Goal: Information Seeking & Learning: Check status

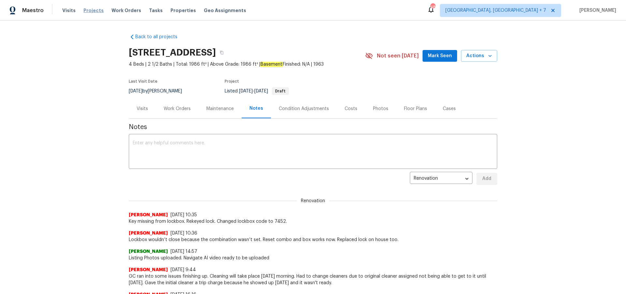
click at [96, 10] on span "Projects" at bounding box center [93, 10] width 20 height 7
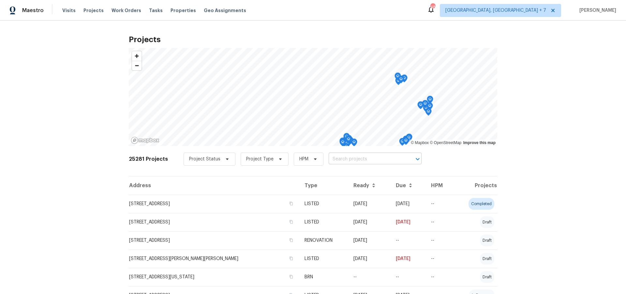
click at [357, 159] on input "text" at bounding box center [366, 159] width 75 height 10
type input "5850"
click at [359, 175] on li "[STREET_ADDRESS]" at bounding box center [371, 173] width 95 height 11
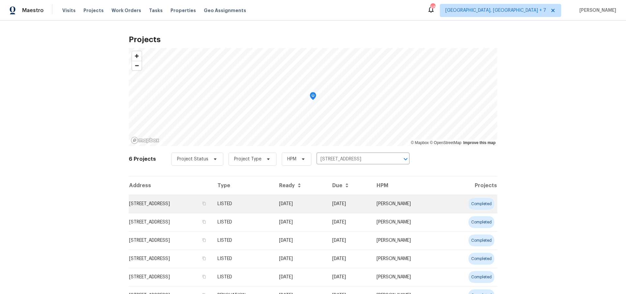
click at [178, 206] on td "[STREET_ADDRESS]" at bounding box center [170, 203] width 83 height 18
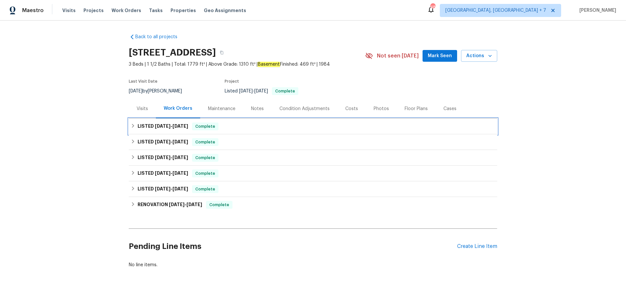
click at [177, 126] on span "[DATE]" at bounding box center [181, 126] width 16 height 5
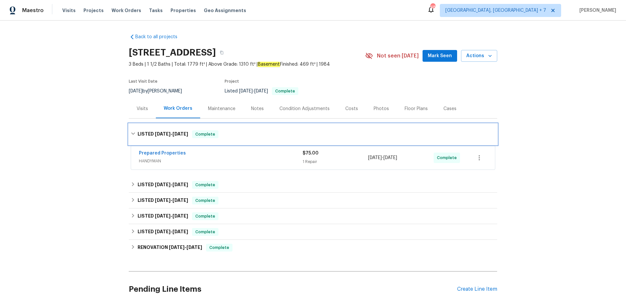
scroll to position [0, 0]
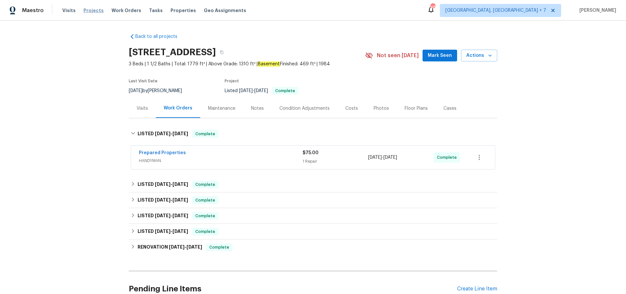
click at [95, 12] on span "Projects" at bounding box center [93, 10] width 20 height 7
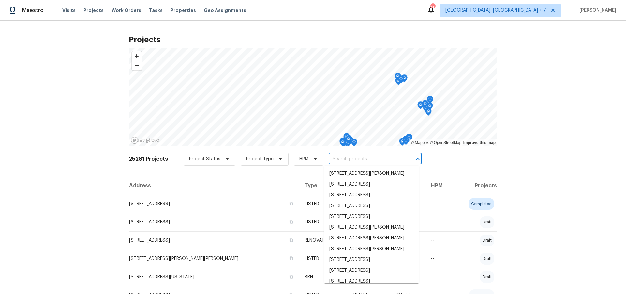
click at [356, 160] on input "text" at bounding box center [366, 159] width 75 height 10
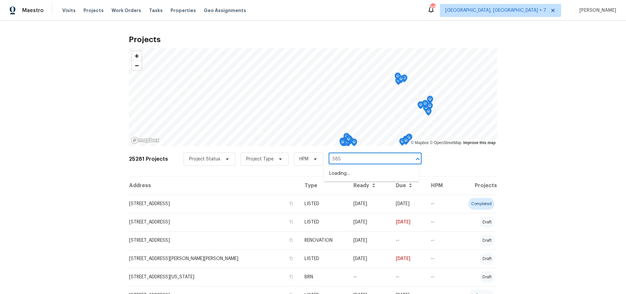
type input "5850"
click at [354, 172] on li "[STREET_ADDRESS]" at bounding box center [371, 173] width 95 height 11
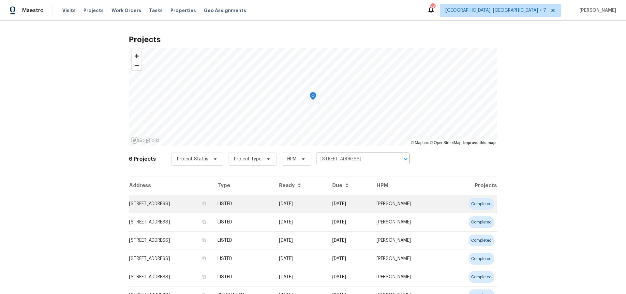
click at [157, 204] on td "[STREET_ADDRESS]" at bounding box center [170, 203] width 83 height 18
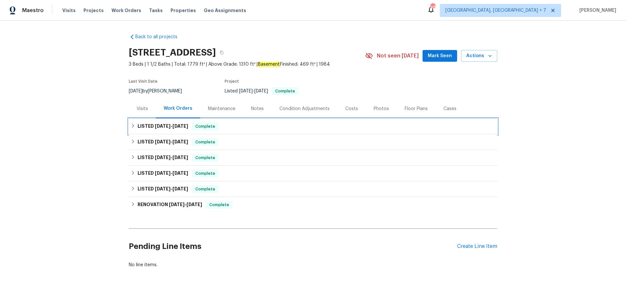
click at [159, 124] on span "[DATE]" at bounding box center [163, 126] width 16 height 5
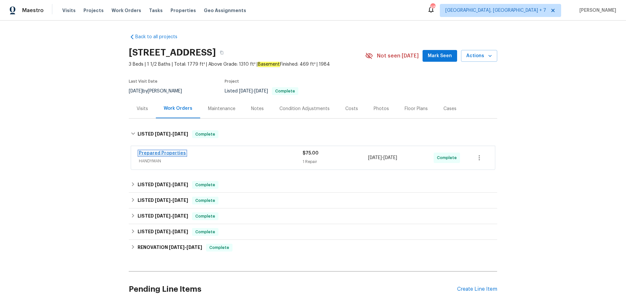
click at [175, 153] on link "Prepared Properties" at bounding box center [162, 153] width 47 height 5
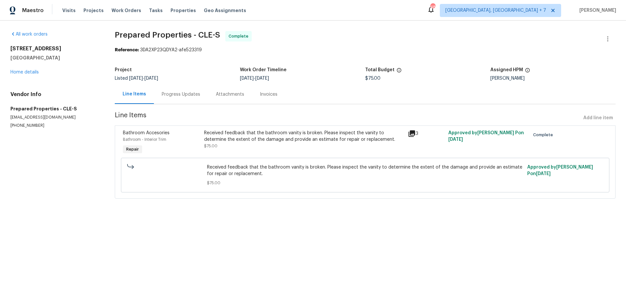
click at [415, 134] on icon at bounding box center [412, 133] width 7 height 7
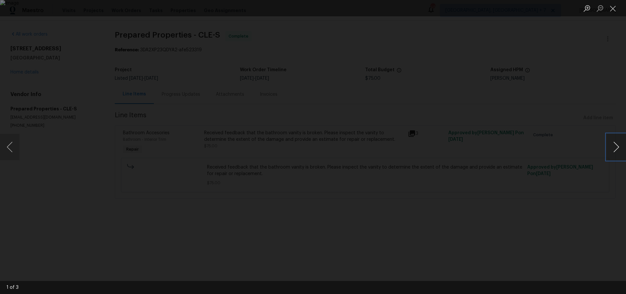
click at [614, 148] on button "Next image" at bounding box center [617, 147] width 20 height 26
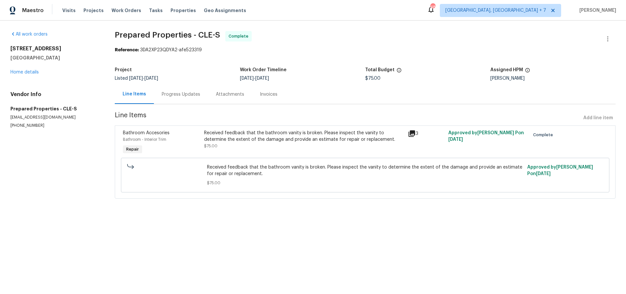
click at [187, 97] on div "Progress Updates" at bounding box center [181, 94] width 38 height 7
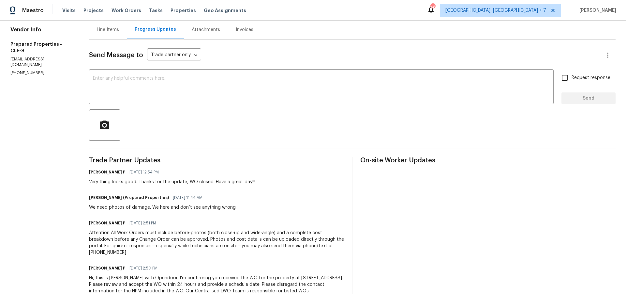
scroll to position [77, 0]
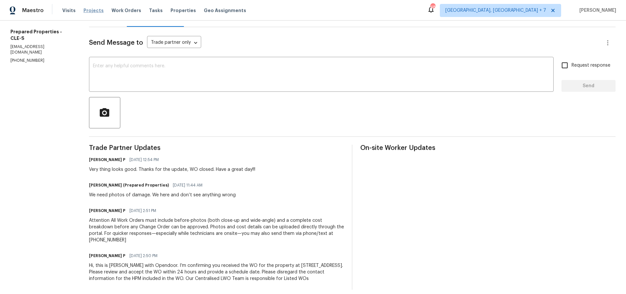
click at [94, 11] on span "Projects" at bounding box center [93, 10] width 20 height 7
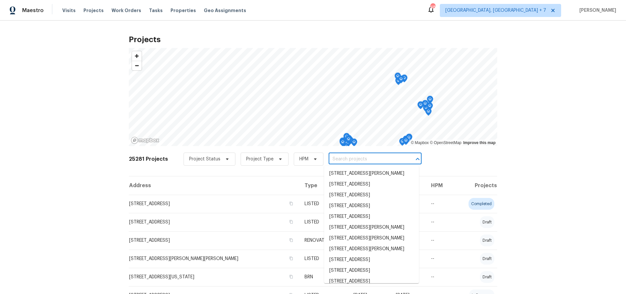
click at [357, 163] on input "text" at bounding box center [366, 159] width 75 height 10
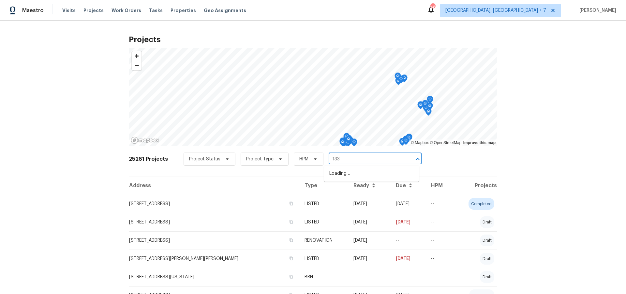
type input "1333"
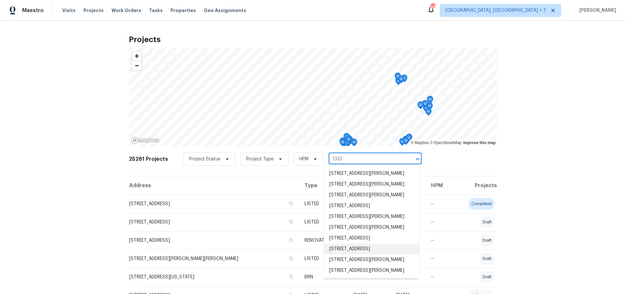
click at [353, 254] on li "[STREET_ADDRESS]" at bounding box center [371, 248] width 95 height 11
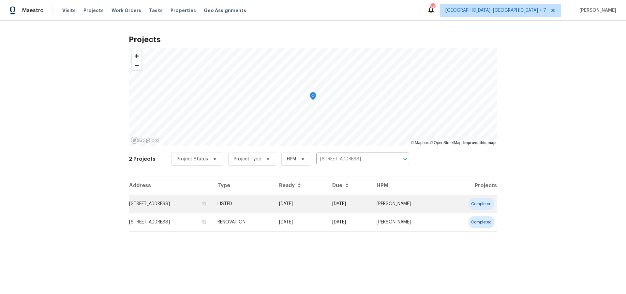
click at [177, 201] on td "[STREET_ADDRESS]" at bounding box center [170, 203] width 83 height 18
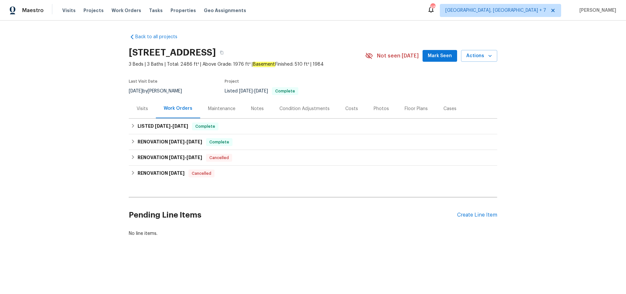
click at [144, 108] on div "Visits" at bounding box center [142, 108] width 11 height 7
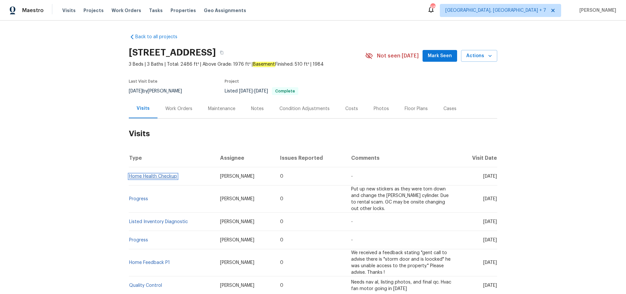
click at [143, 176] on link "Home Health Checkup" at bounding box center [153, 176] width 48 height 5
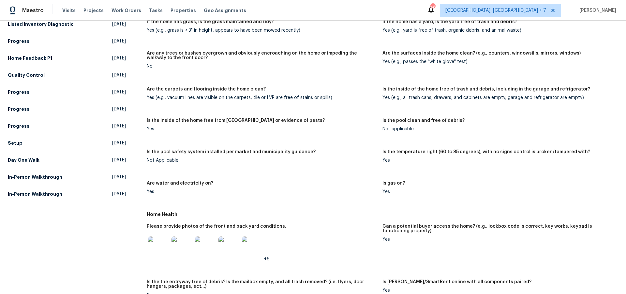
scroll to position [107, 0]
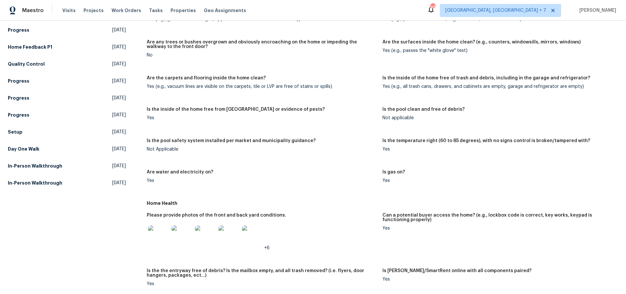
click at [166, 236] on img at bounding box center [158, 235] width 21 height 21
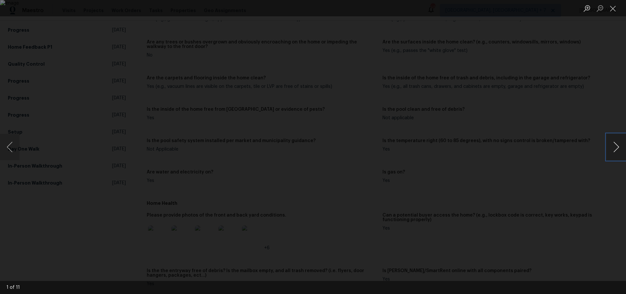
click at [615, 143] on button "Next image" at bounding box center [617, 147] width 20 height 26
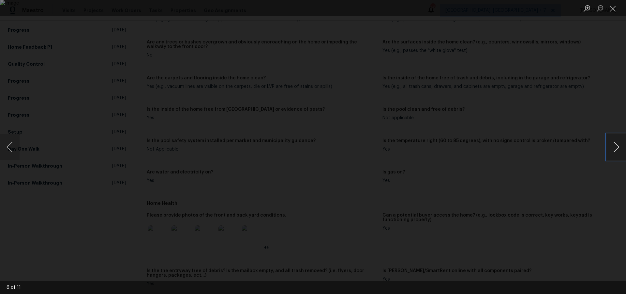
click at [615, 143] on button "Next image" at bounding box center [617, 147] width 20 height 26
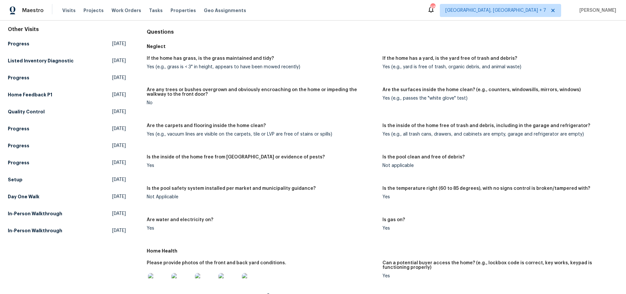
scroll to position [0, 0]
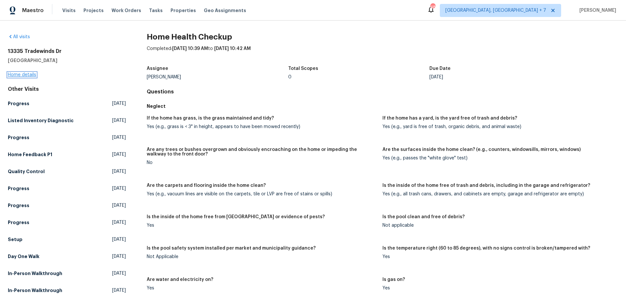
click at [27, 76] on link "Home details" at bounding box center [22, 74] width 28 height 5
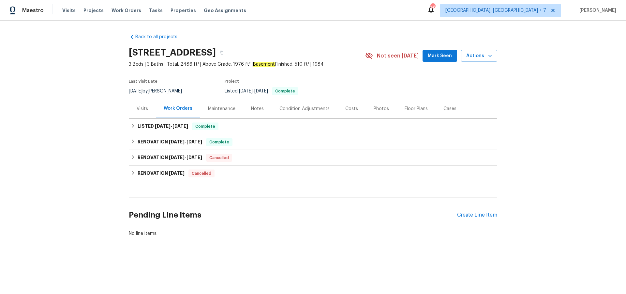
click at [139, 106] on div "Visits" at bounding box center [142, 108] width 11 height 7
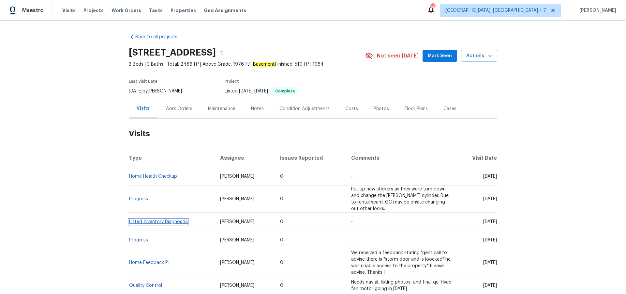
click at [154, 220] on link "Listed Inventory Diagnostic" at bounding box center [158, 221] width 59 height 5
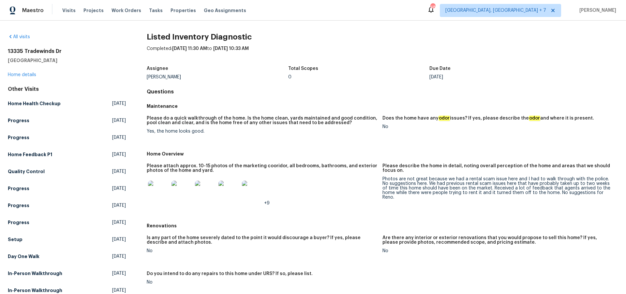
click at [159, 194] on img at bounding box center [158, 190] width 21 height 21
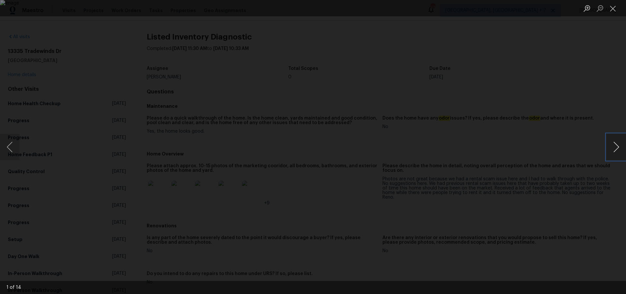
click at [614, 148] on button "Next image" at bounding box center [617, 147] width 20 height 26
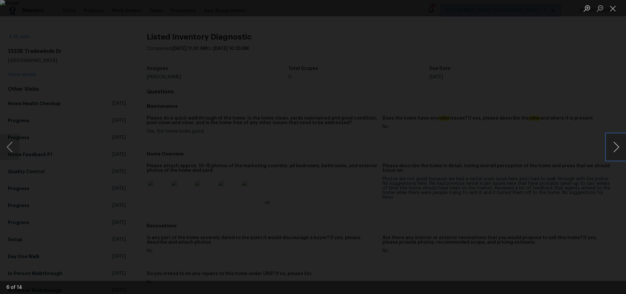
click at [614, 148] on button "Next image" at bounding box center [617, 147] width 20 height 26
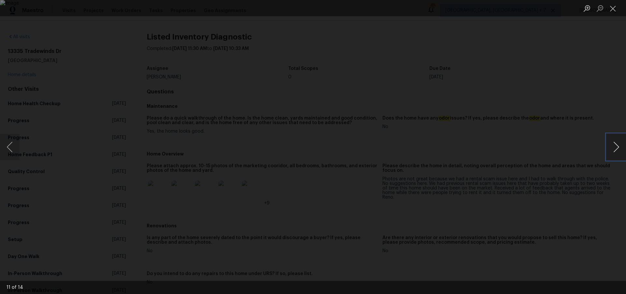
click at [614, 148] on button "Next image" at bounding box center [617, 147] width 20 height 26
